Goal: Find specific page/section: Find specific page/section

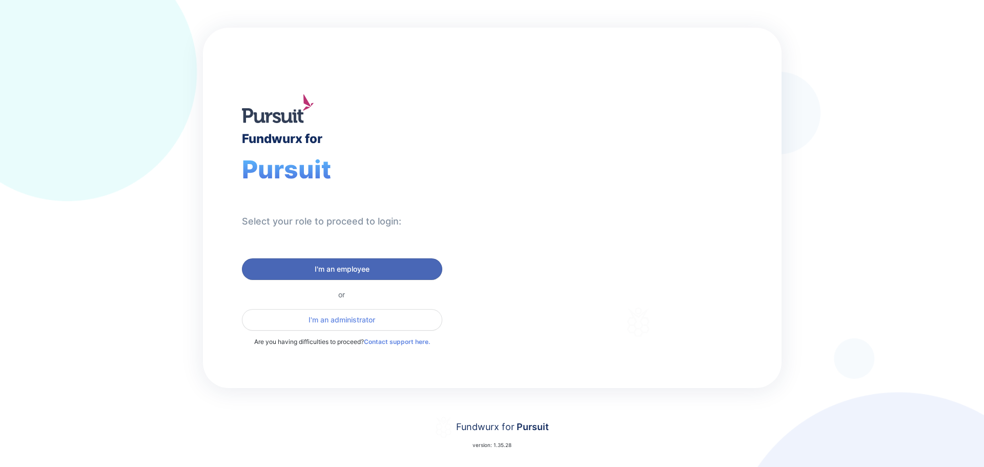
click at [347, 274] on span "I'm an employee" at bounding box center [342, 269] width 55 height 10
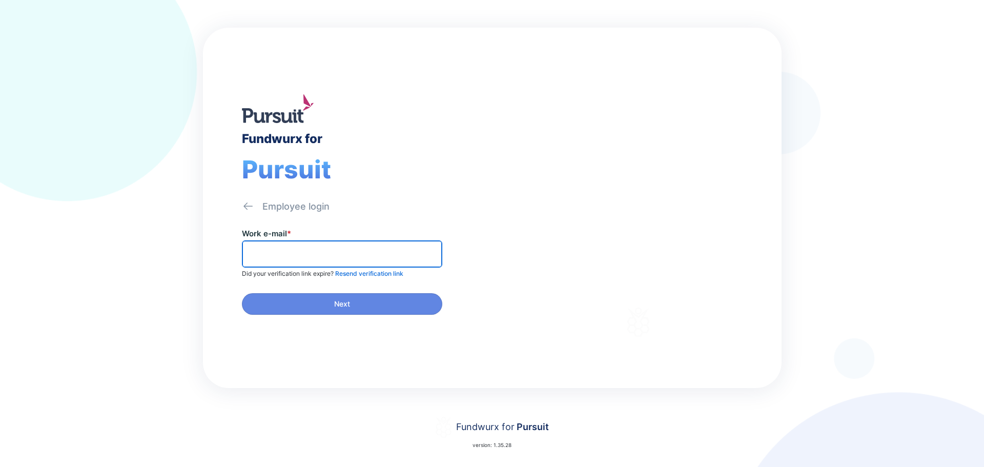
click at [341, 256] on input "text" at bounding box center [342, 254] width 191 height 16
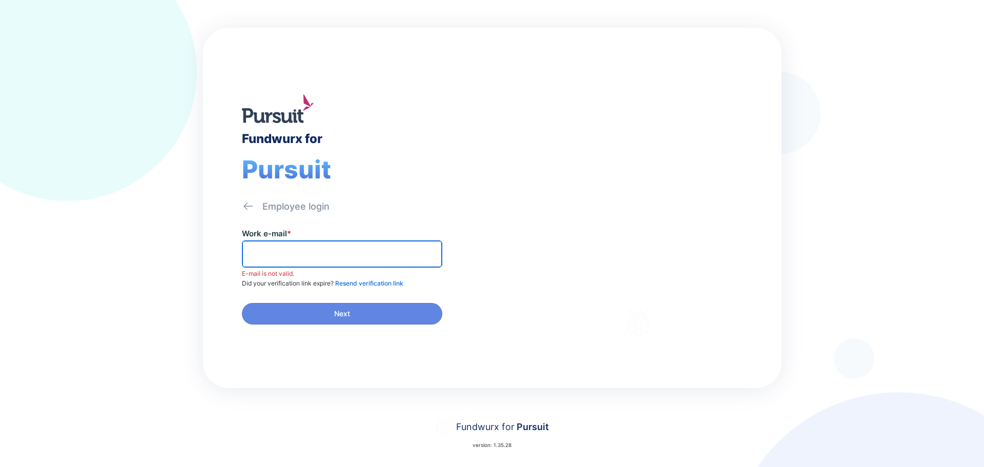
click at [322, 247] on input "text" at bounding box center [342, 254] width 191 height 16
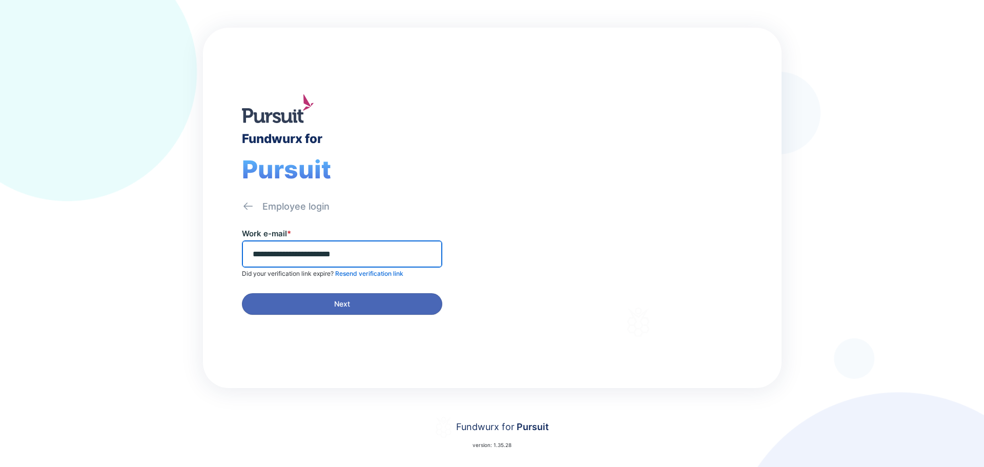
type input "**********"
click at [340, 304] on span "Next" at bounding box center [342, 304] width 16 height 10
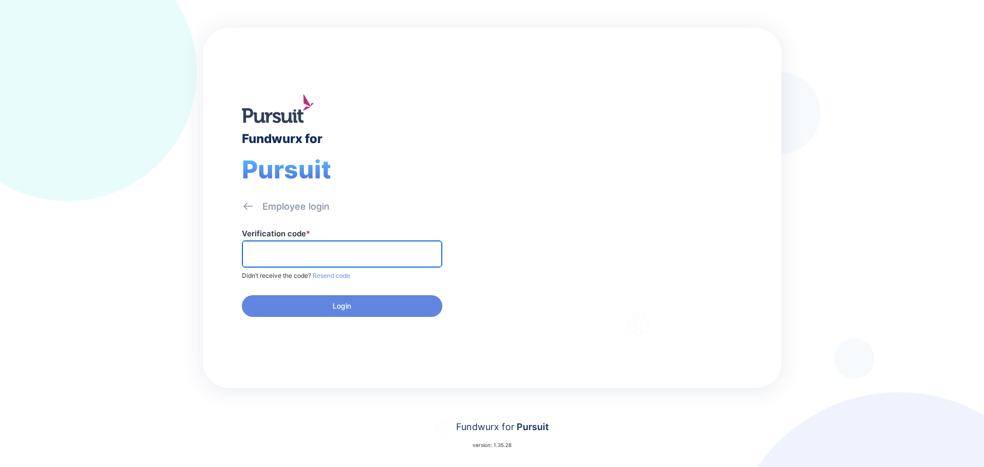
click at [322, 251] on input "text" at bounding box center [342, 254] width 191 height 16
type input "******"
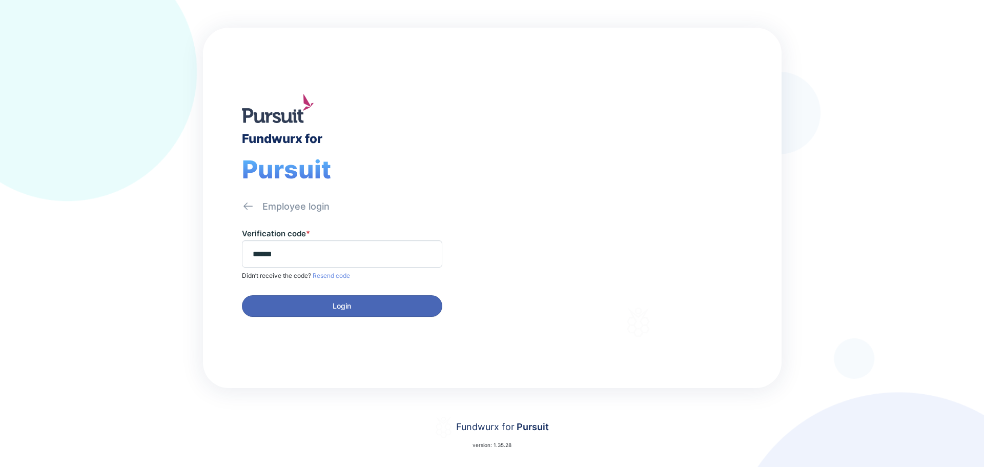
click at [331, 306] on span "Login" at bounding box center [342, 306] width 187 height 10
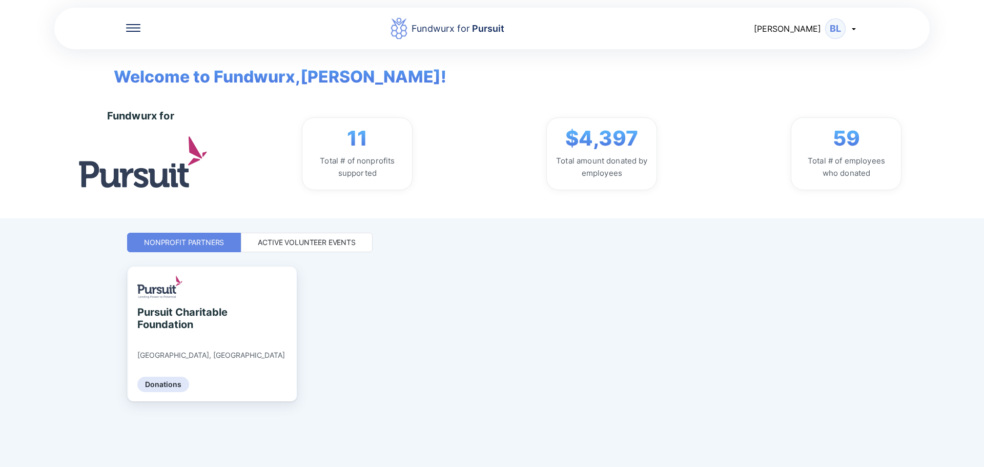
click at [319, 240] on div "Active Volunteer Events" at bounding box center [307, 242] width 98 height 10
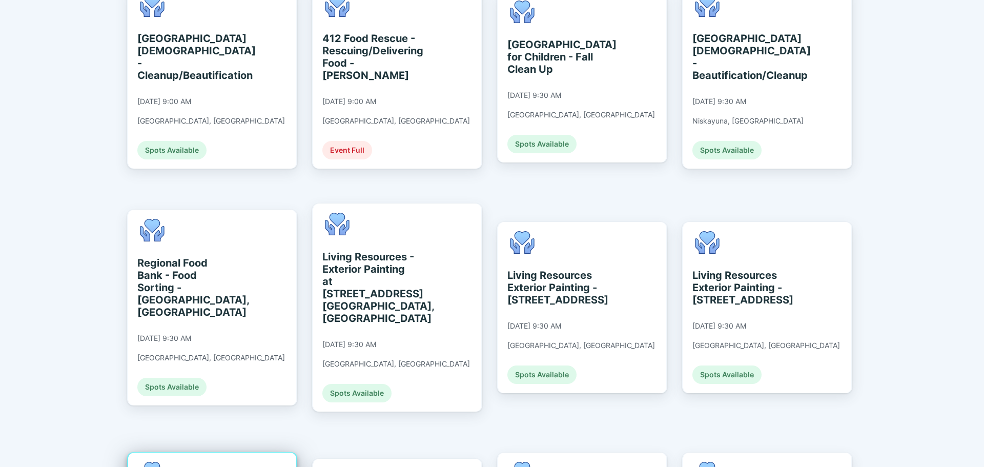
scroll to position [501, 0]
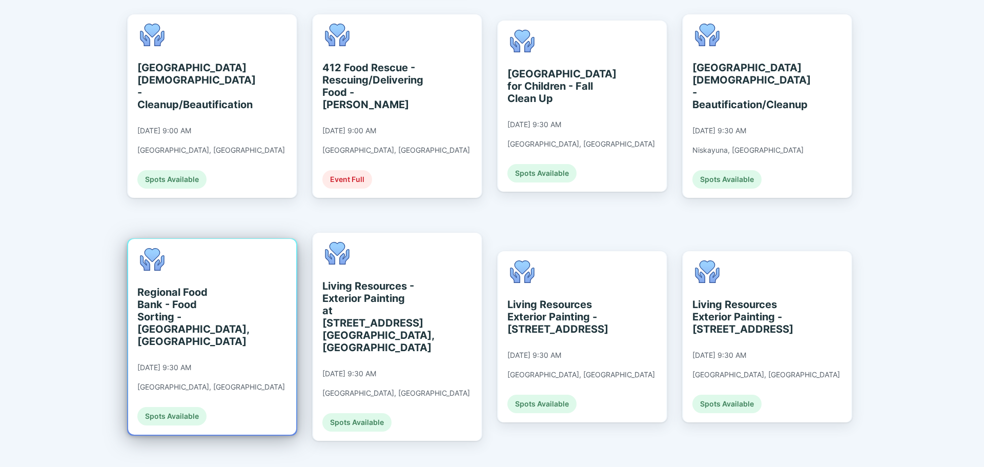
click at [192, 286] on div "Regional Food Bank - Food Sorting - [GEOGRAPHIC_DATA], [GEOGRAPHIC_DATA]" at bounding box center [184, 317] width 94 height 62
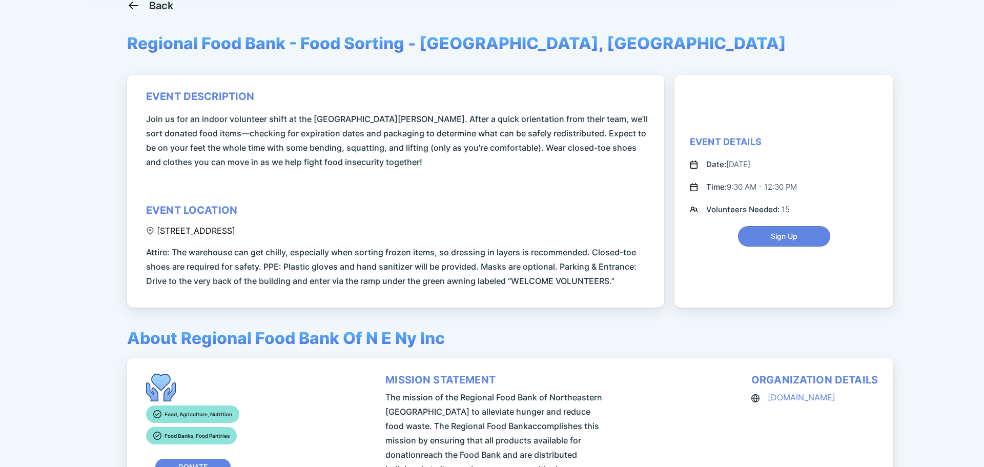
scroll to position [50, 0]
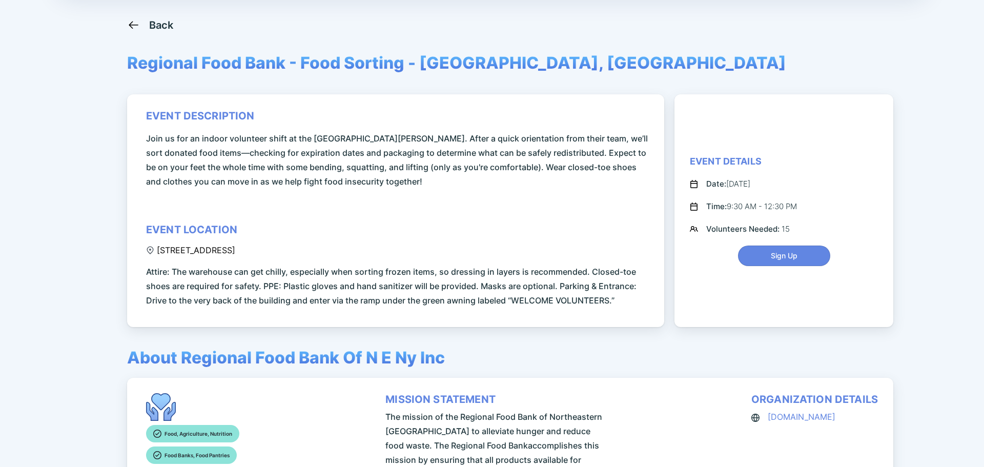
click at [137, 25] on icon at bounding box center [133, 25] width 9 height 8
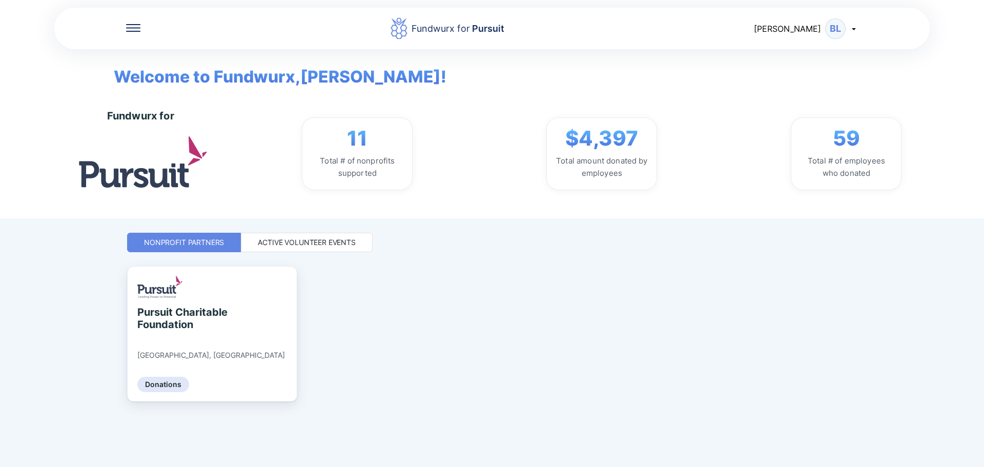
click at [308, 239] on div "Active Volunteer Events" at bounding box center [307, 242] width 98 height 10
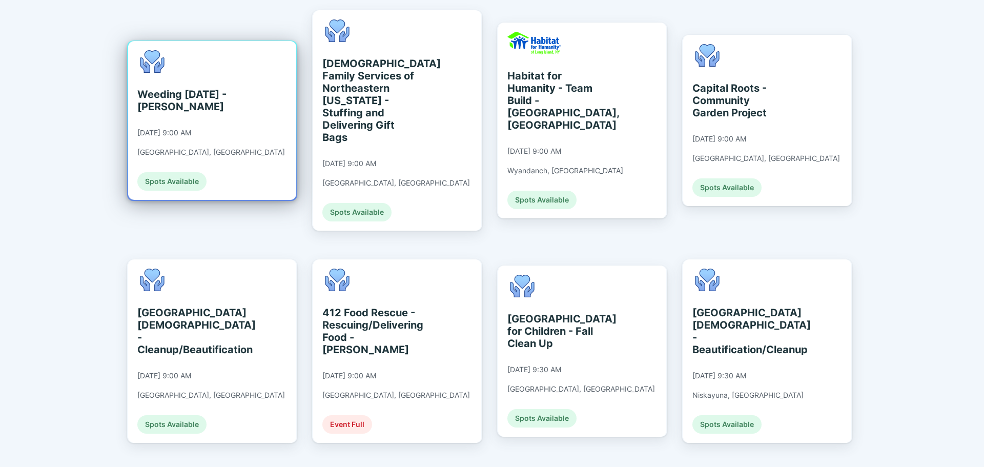
scroll to position [308, 0]
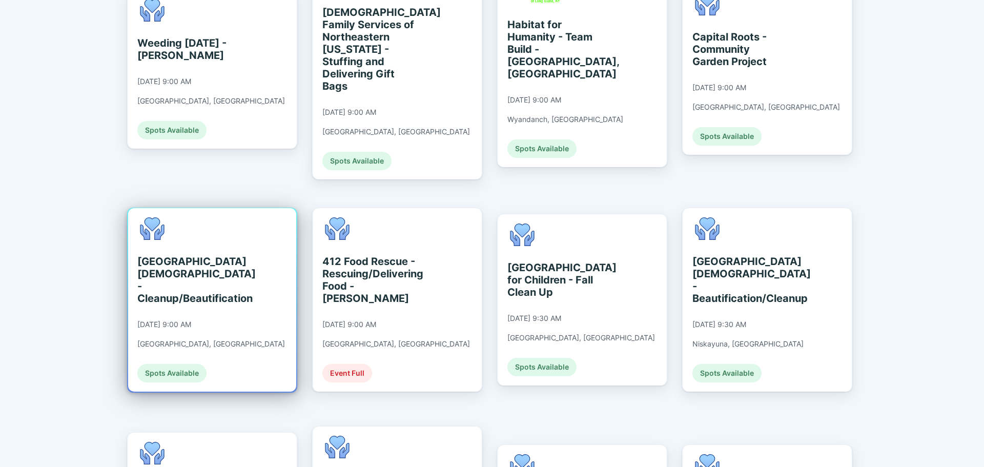
click at [211, 255] on div "[GEOGRAPHIC_DATA][DEMOGRAPHIC_DATA] - Cleanup/Beautification" at bounding box center [184, 279] width 94 height 49
